Goal: Find specific page/section

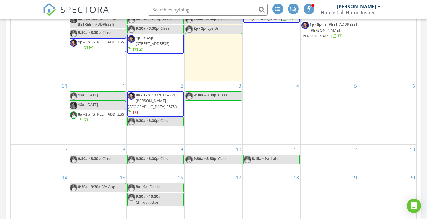
scroll to position [719, 436]
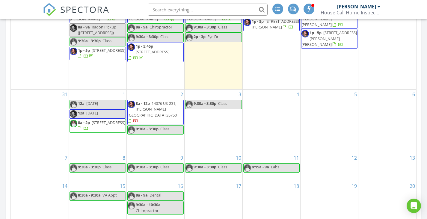
scroll to position [57, 0]
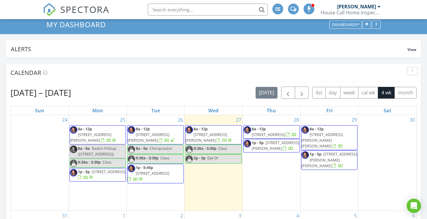
scroll to position [30, 0]
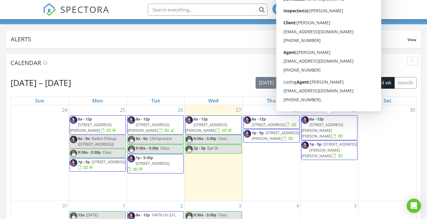
click at [199, 11] on input "text" at bounding box center [208, 10] width 120 height 12
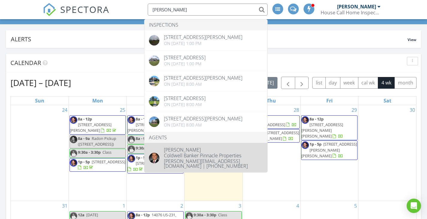
type input "mike randall"
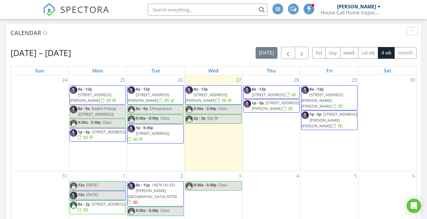
scroll to position [90, 0]
